Goal: Task Accomplishment & Management: Use online tool/utility

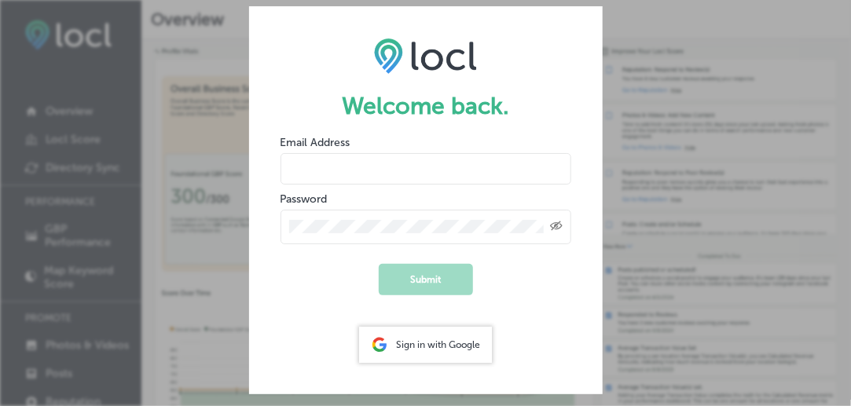
type input "[PERSON_NAME][EMAIL_ADDRESS][DOMAIN_NAME]"
click at [443, 273] on button "Submit" at bounding box center [426, 279] width 94 height 31
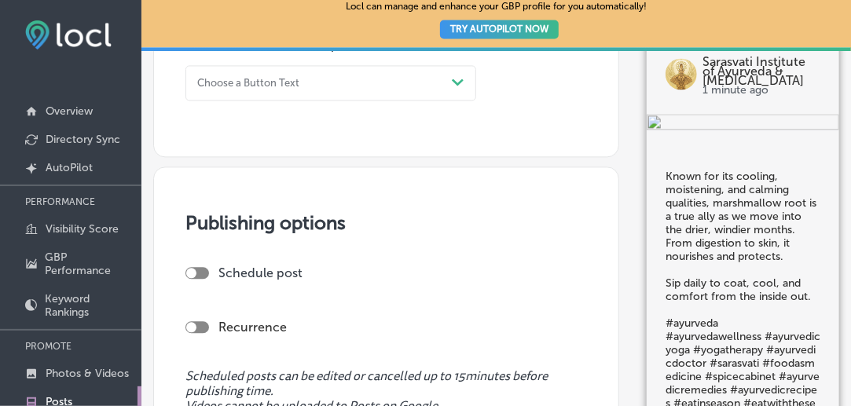
scroll to position [1100, 0]
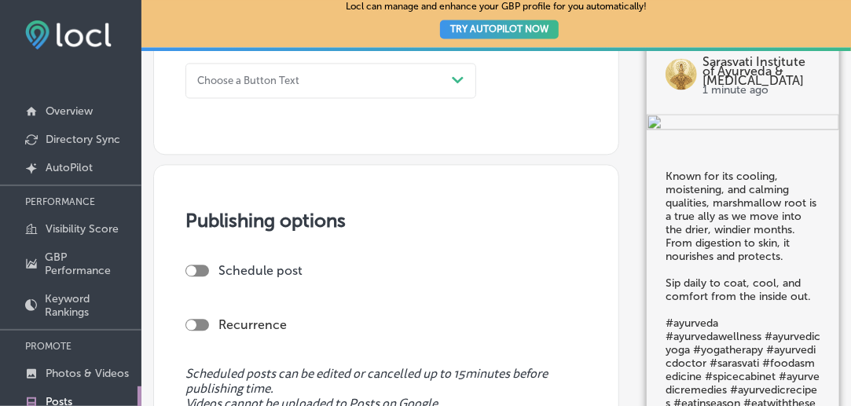
click at [207, 267] on div at bounding box center [197, 271] width 24 height 12
checkbox input "true"
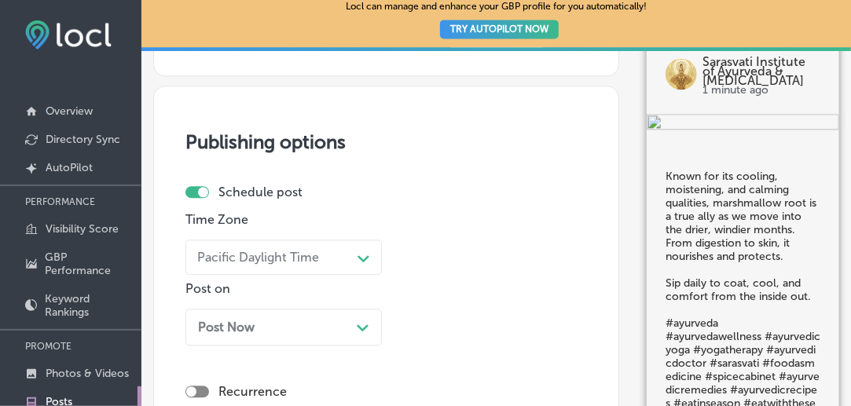
scroll to position [1286, 0]
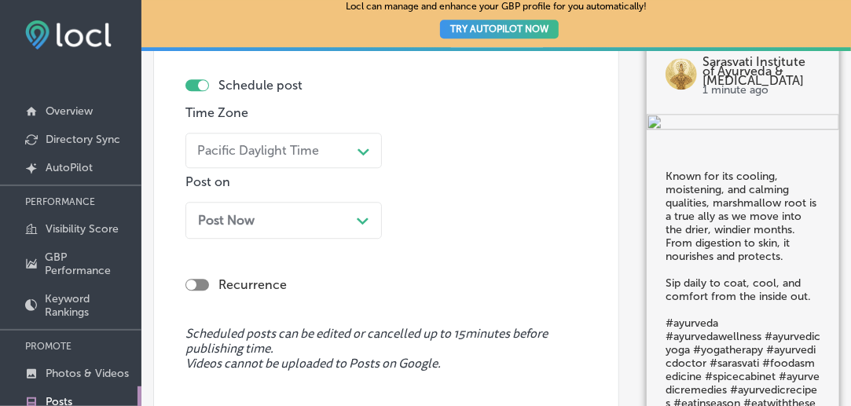
click at [368, 218] on icon "Path Created with Sketch." at bounding box center [363, 221] width 12 height 7
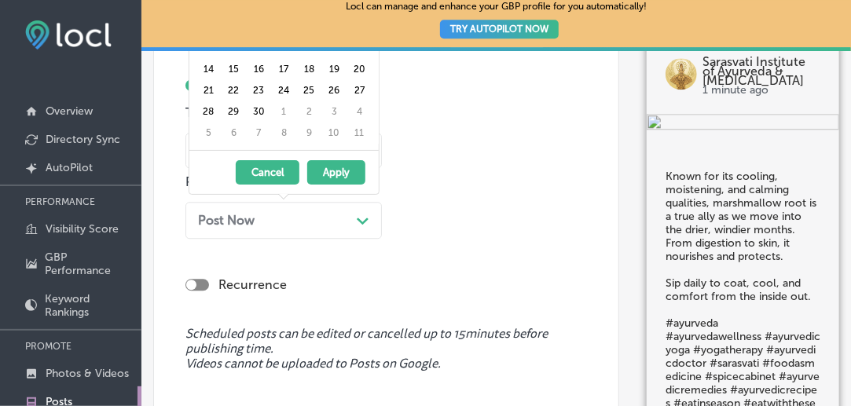
click at [352, 181] on div "[DATE] - [DATE] Cancel Apply" at bounding box center [283, 172] width 189 height 44
click at [354, 175] on button "Apply" at bounding box center [336, 172] width 58 height 24
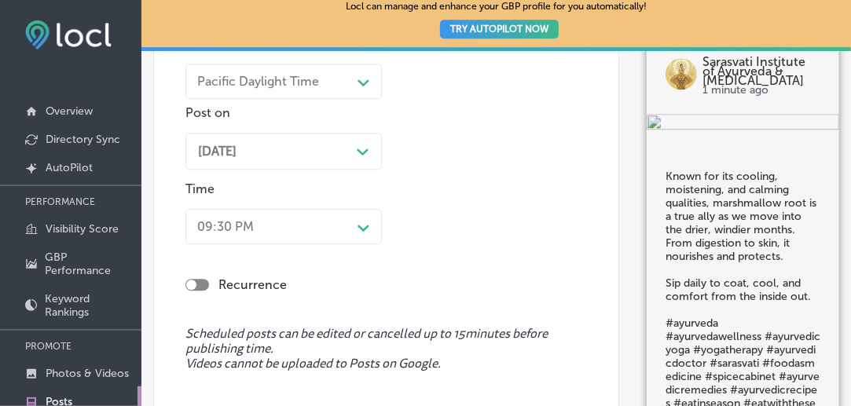
scroll to position [157, 0]
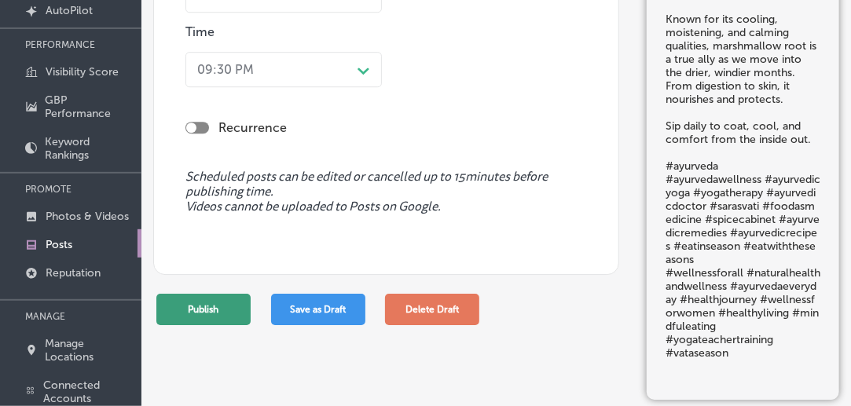
click at [216, 311] on button "Publish" at bounding box center [203, 309] width 94 height 31
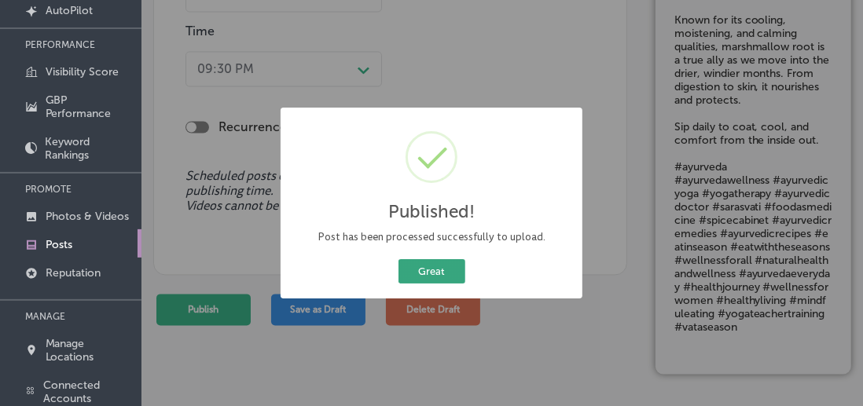
click at [445, 273] on button "Great" at bounding box center [431, 271] width 67 height 24
